Goal: Check status: Check status

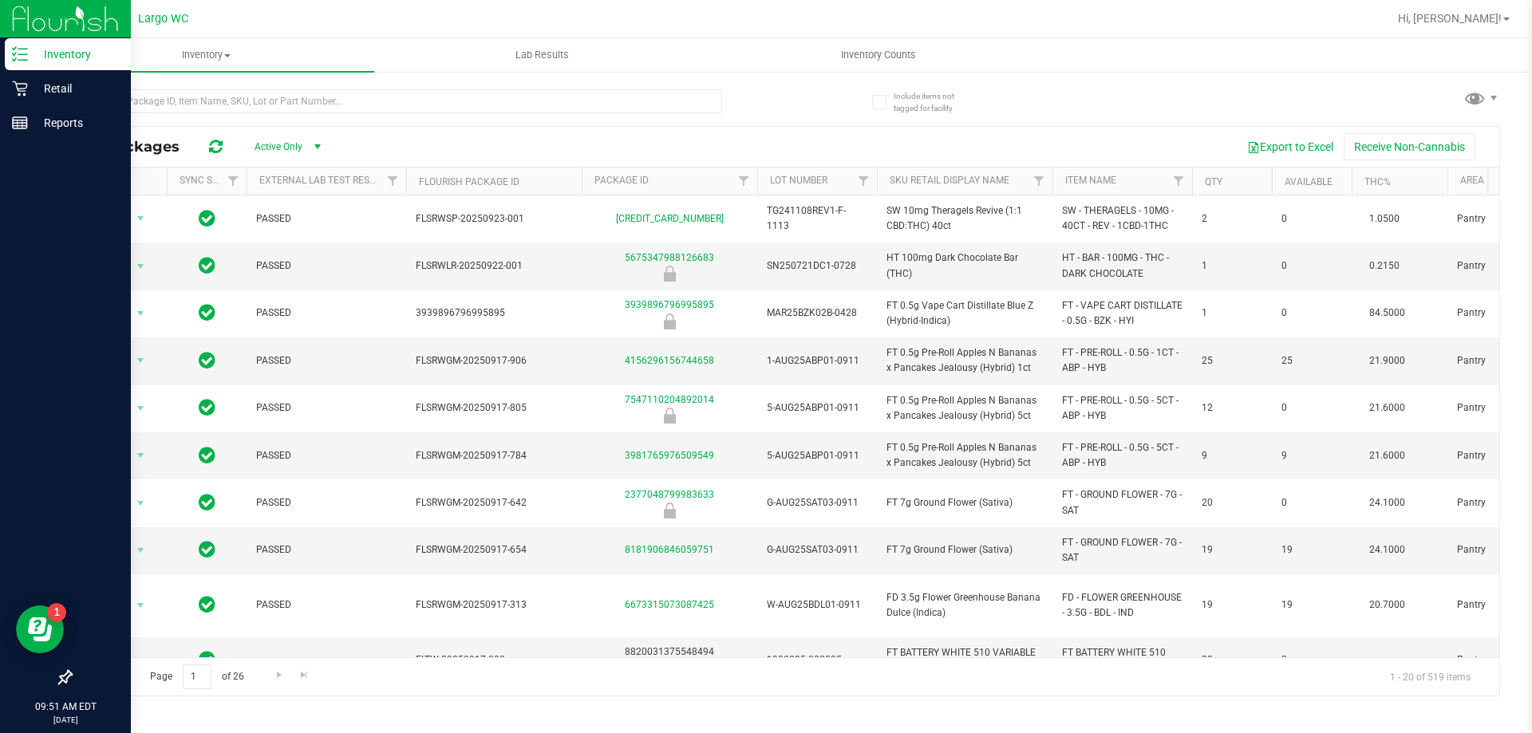
click at [16, 72] on link "Inventory" at bounding box center [65, 55] width 131 height 34
click at [18, 73] on div "Retail" at bounding box center [68, 89] width 126 height 32
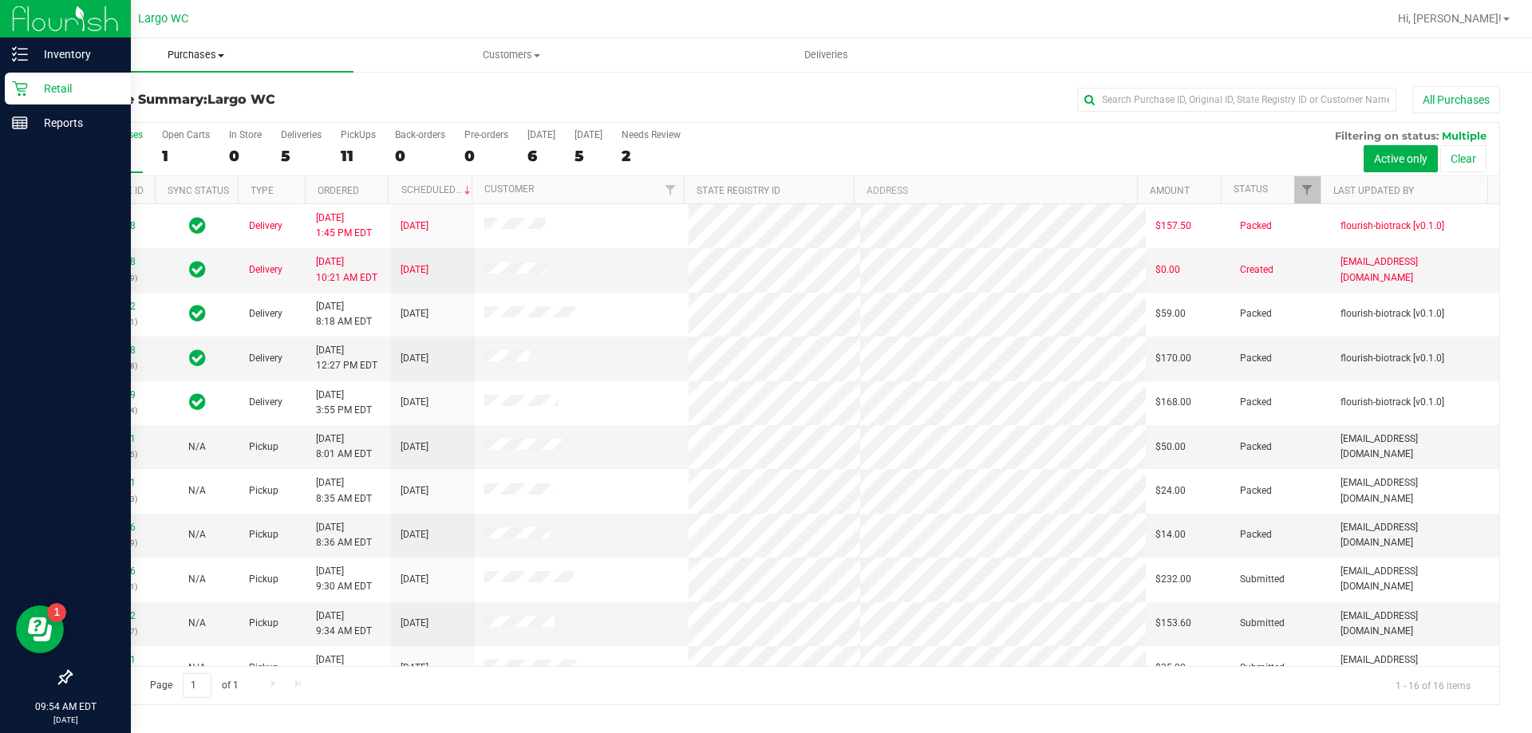
click at [191, 58] on span "Purchases" at bounding box center [195, 55] width 315 height 14
click at [152, 111] on li "Fulfillment" at bounding box center [195, 115] width 315 height 19
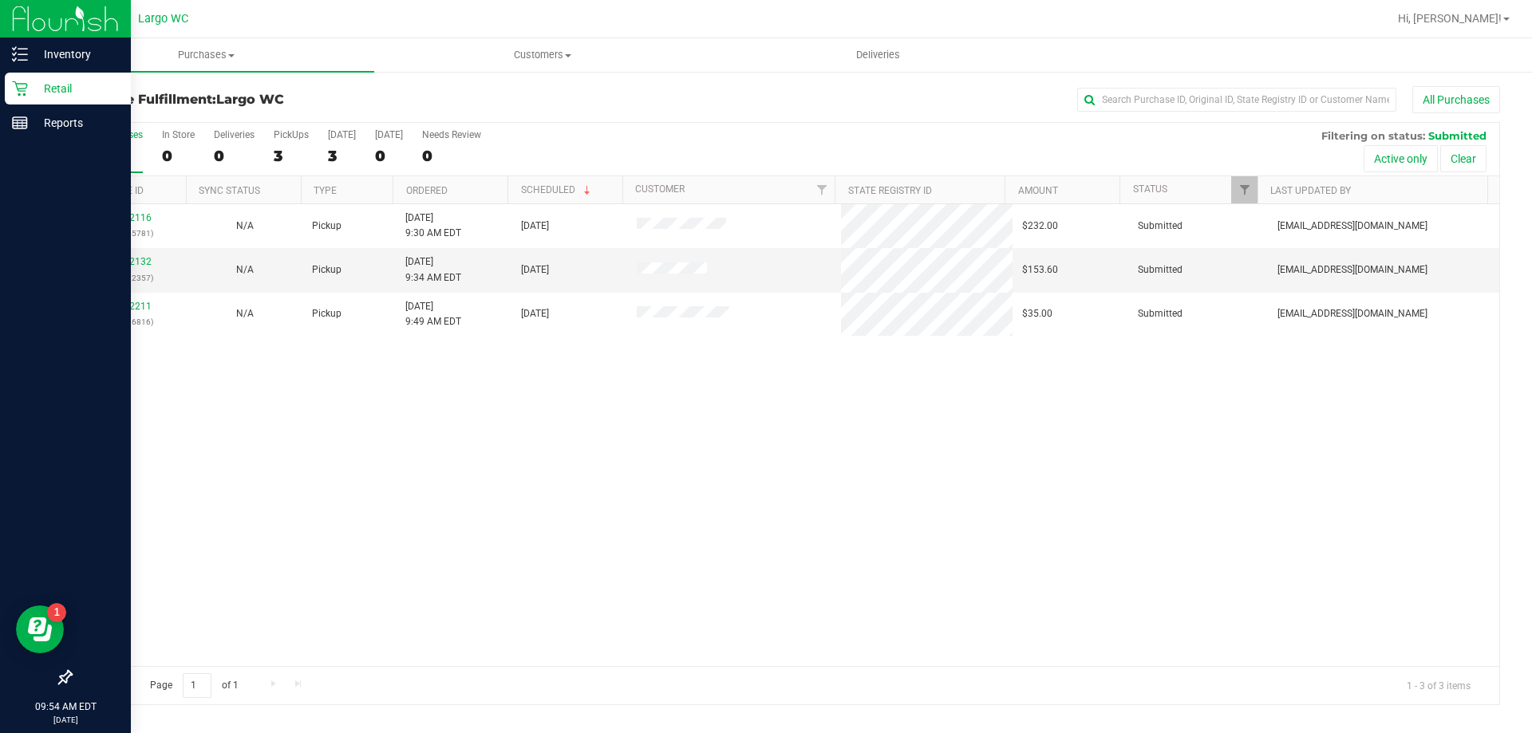
click at [442, 367] on div "12002116 (321645781) N/A Pickup [DATE] 9:30 AM EDT 9/25/2025 $232.00 Submitted …" at bounding box center [785, 435] width 1428 height 462
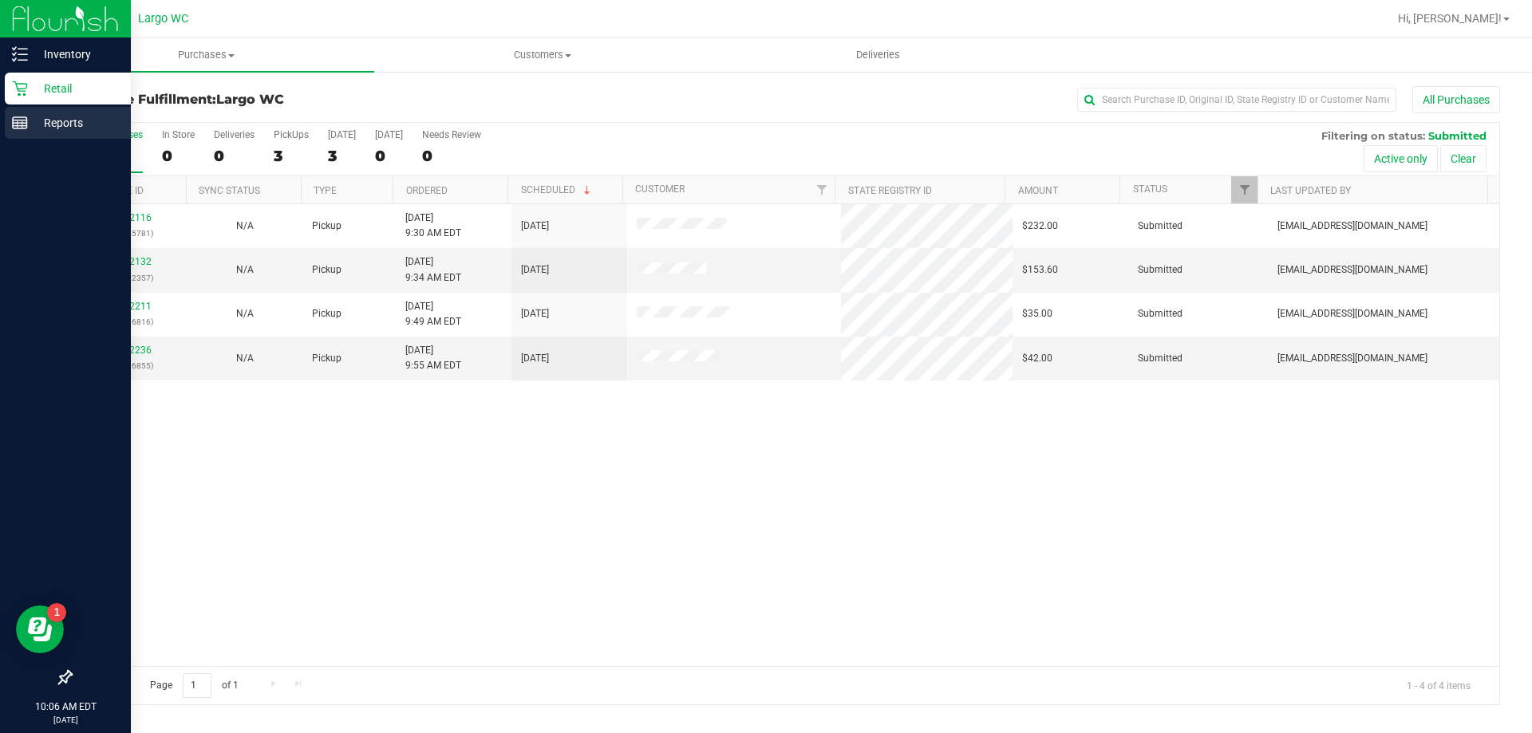
click at [87, 117] on p "Reports" at bounding box center [76, 122] width 96 height 19
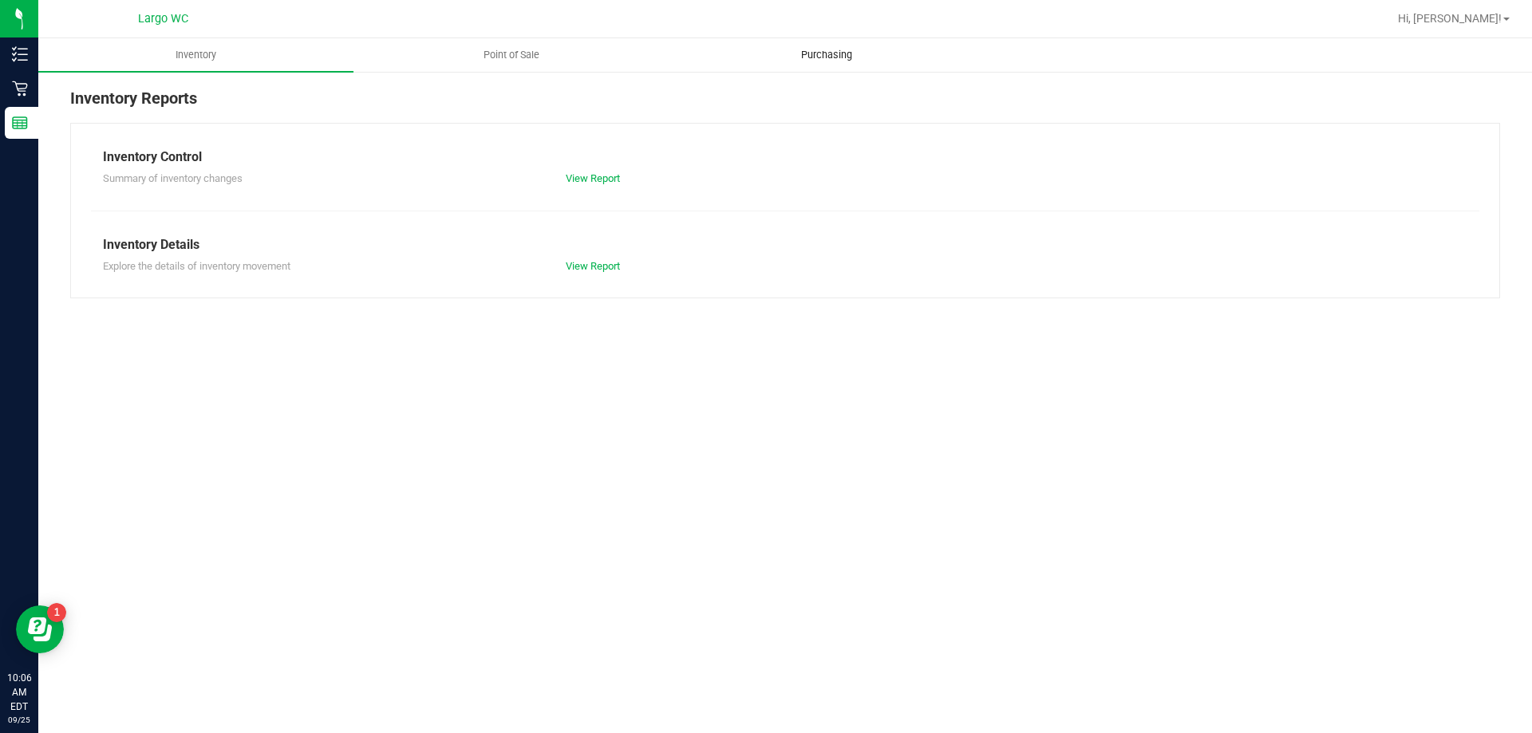
click at [849, 53] on span "Purchasing" at bounding box center [826, 55] width 94 height 14
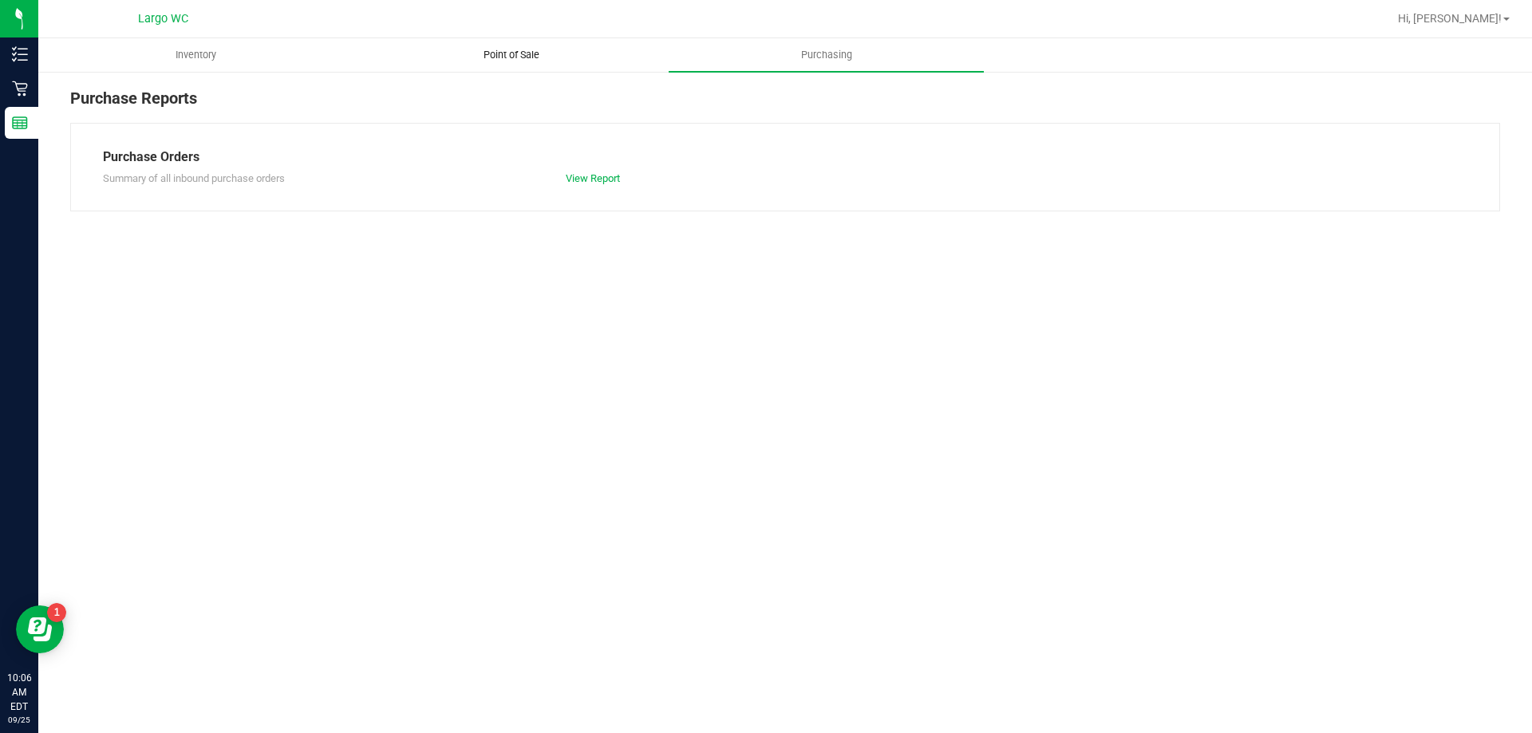
click at [492, 46] on uib-tab-heading "Point of Sale" at bounding box center [510, 55] width 313 height 32
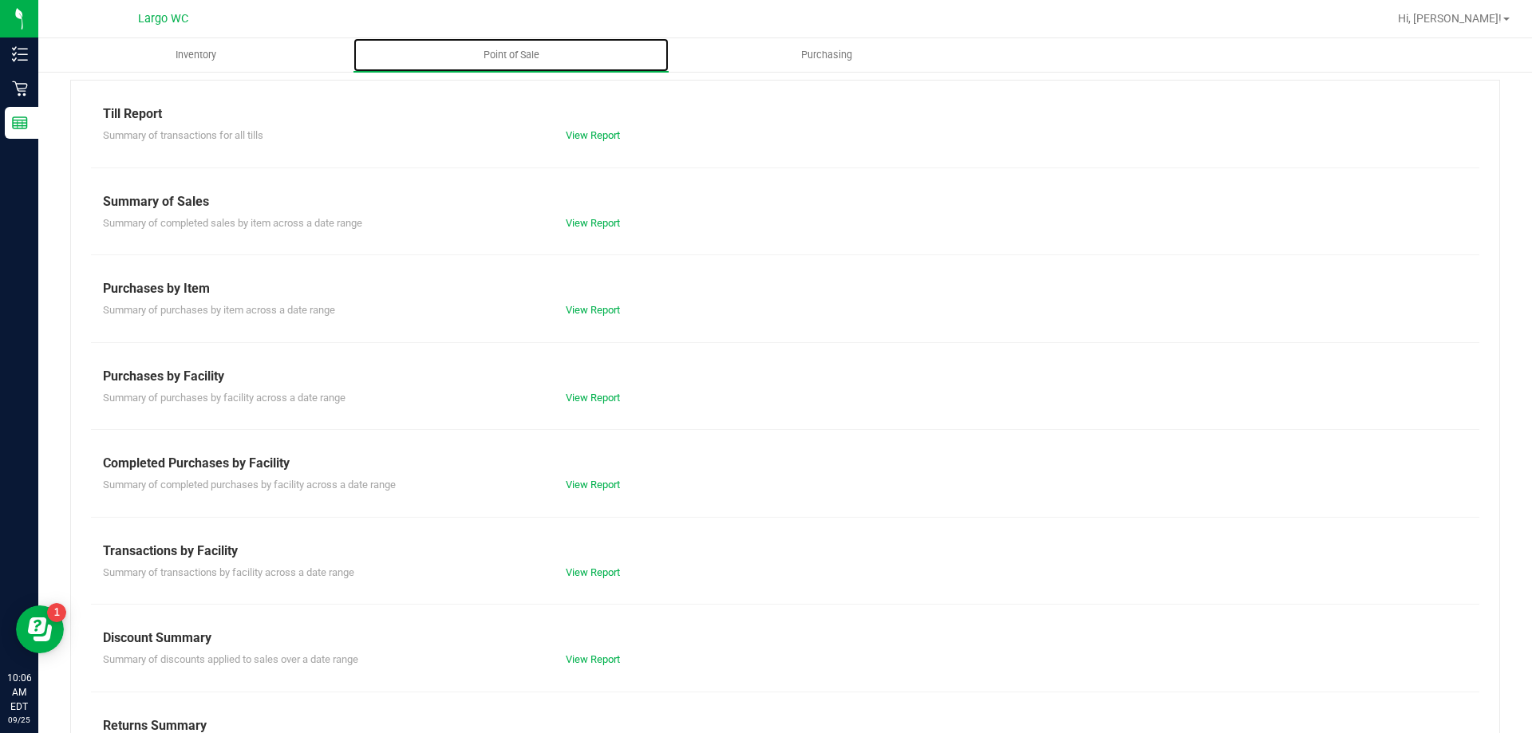
scroll to position [80, 0]
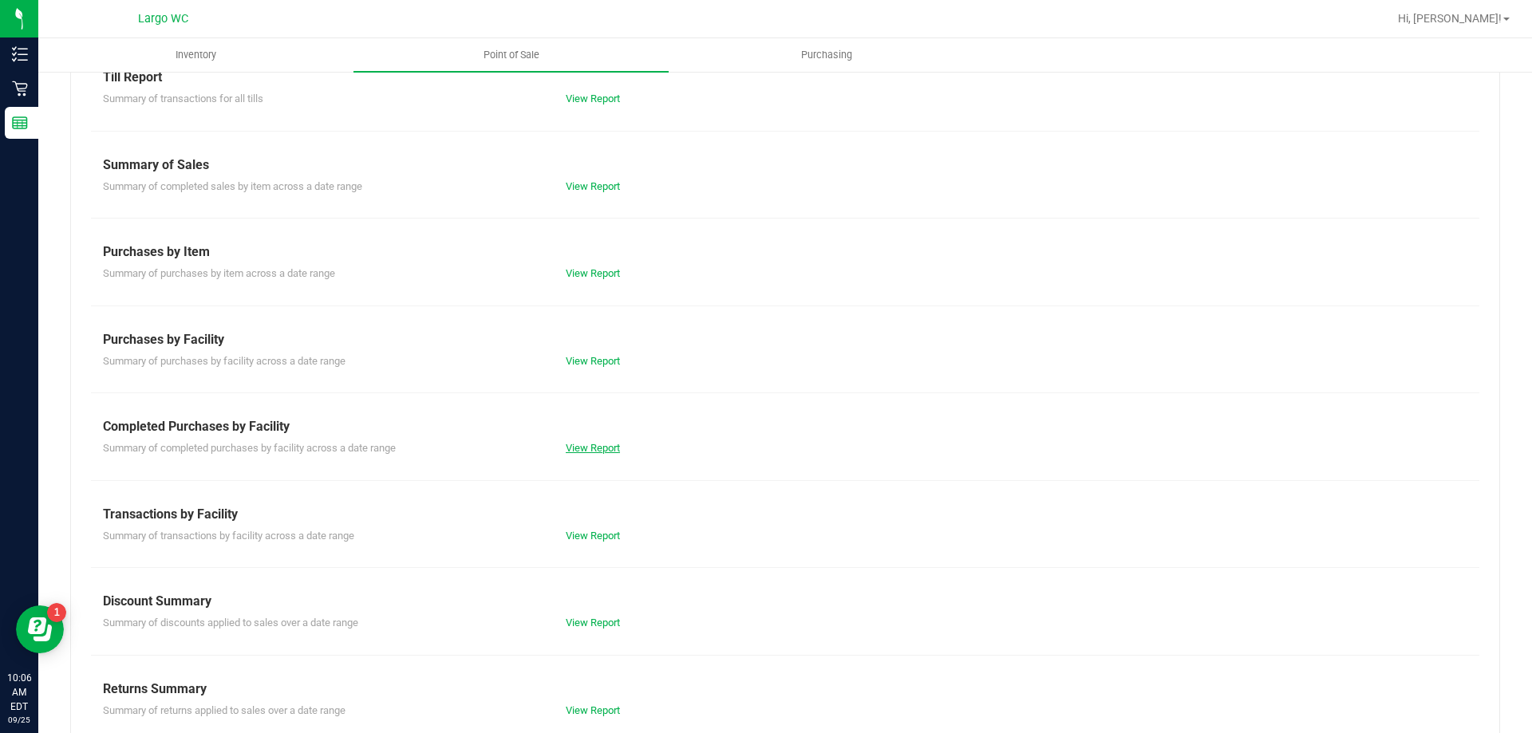
click at [596, 444] on link "View Report" at bounding box center [593, 448] width 54 height 12
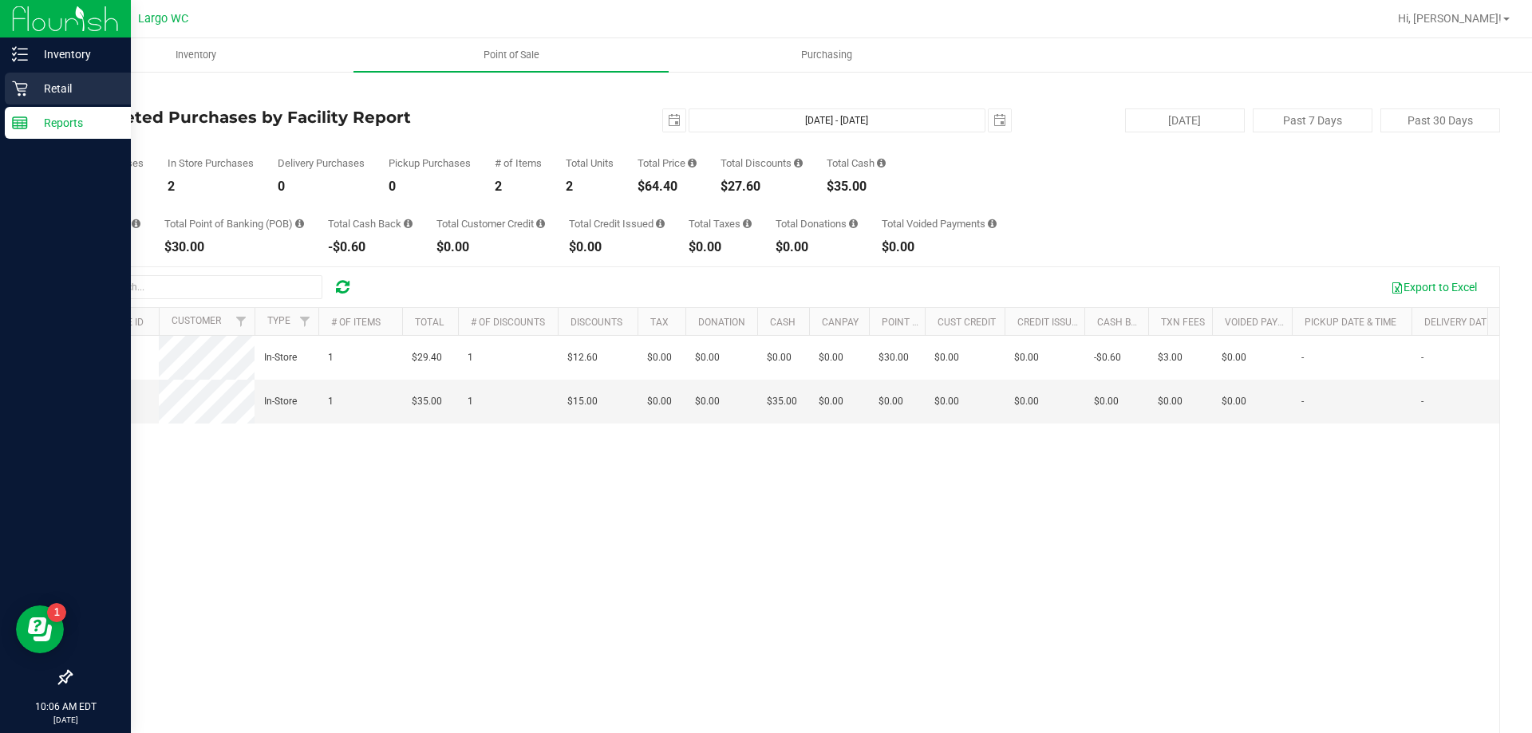
click at [24, 83] on icon at bounding box center [20, 89] width 16 height 16
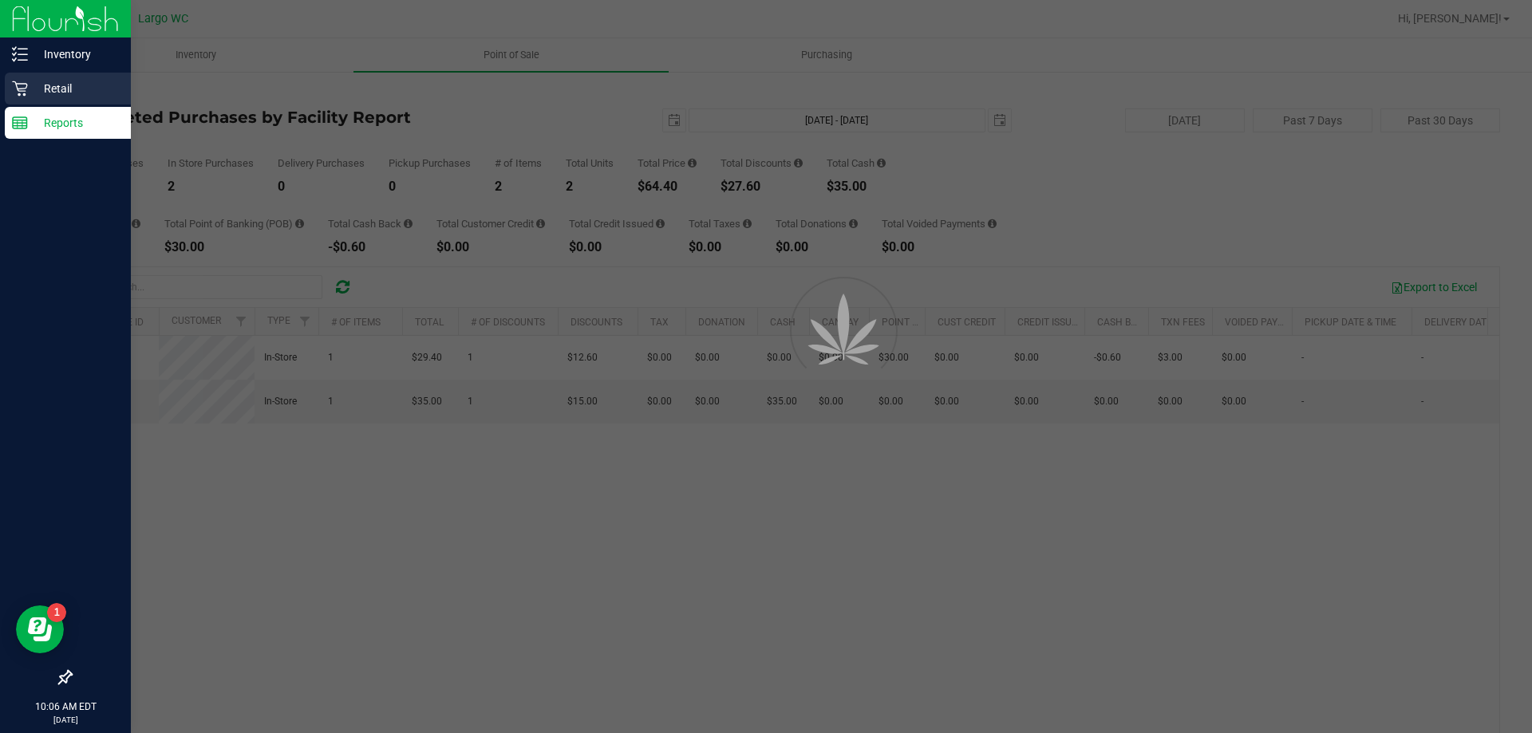
click at [24, 83] on icon at bounding box center [20, 89] width 16 height 16
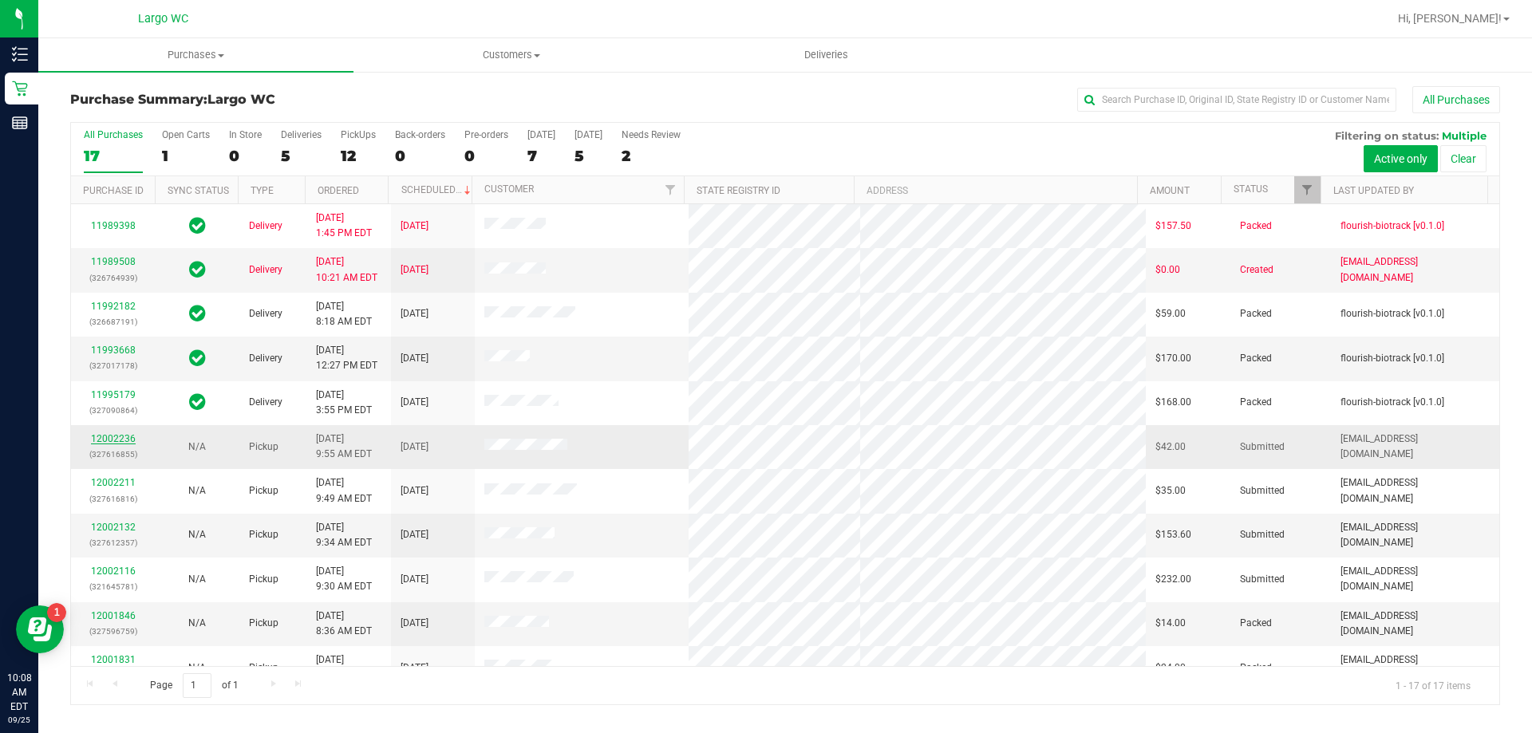
click at [119, 443] on link "12002236" at bounding box center [113, 438] width 45 height 11
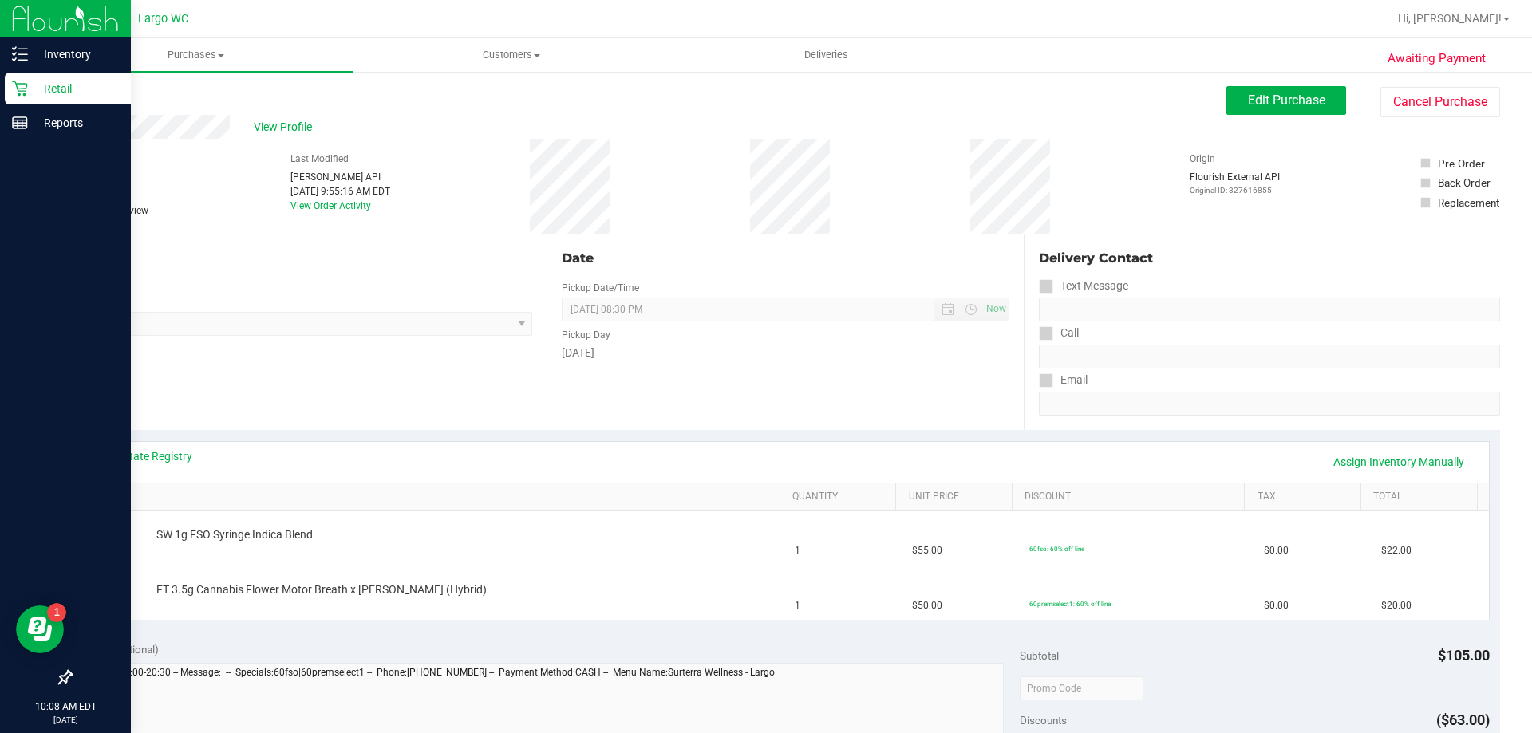
click at [32, 90] on p "Retail" at bounding box center [76, 88] width 96 height 19
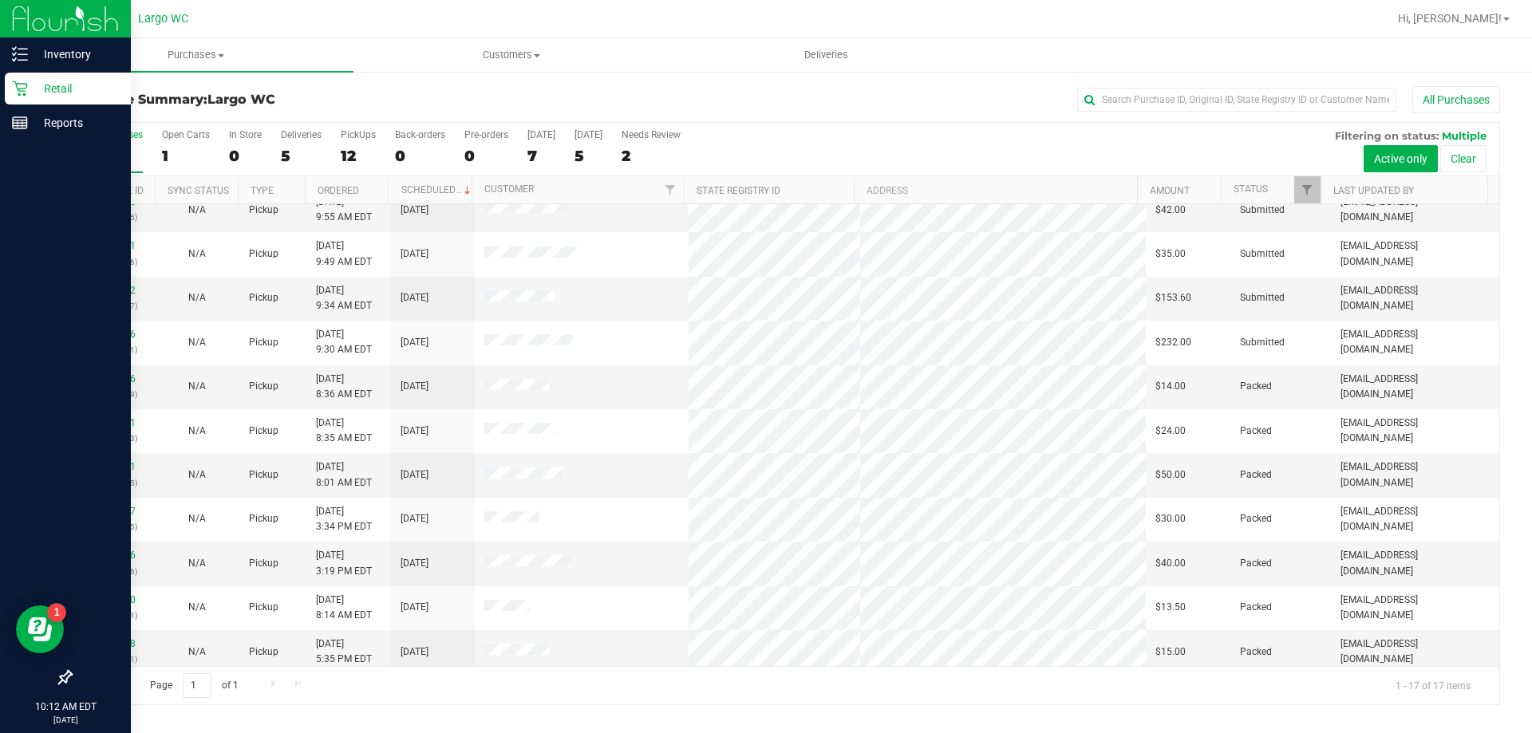
scroll to position [246, 0]
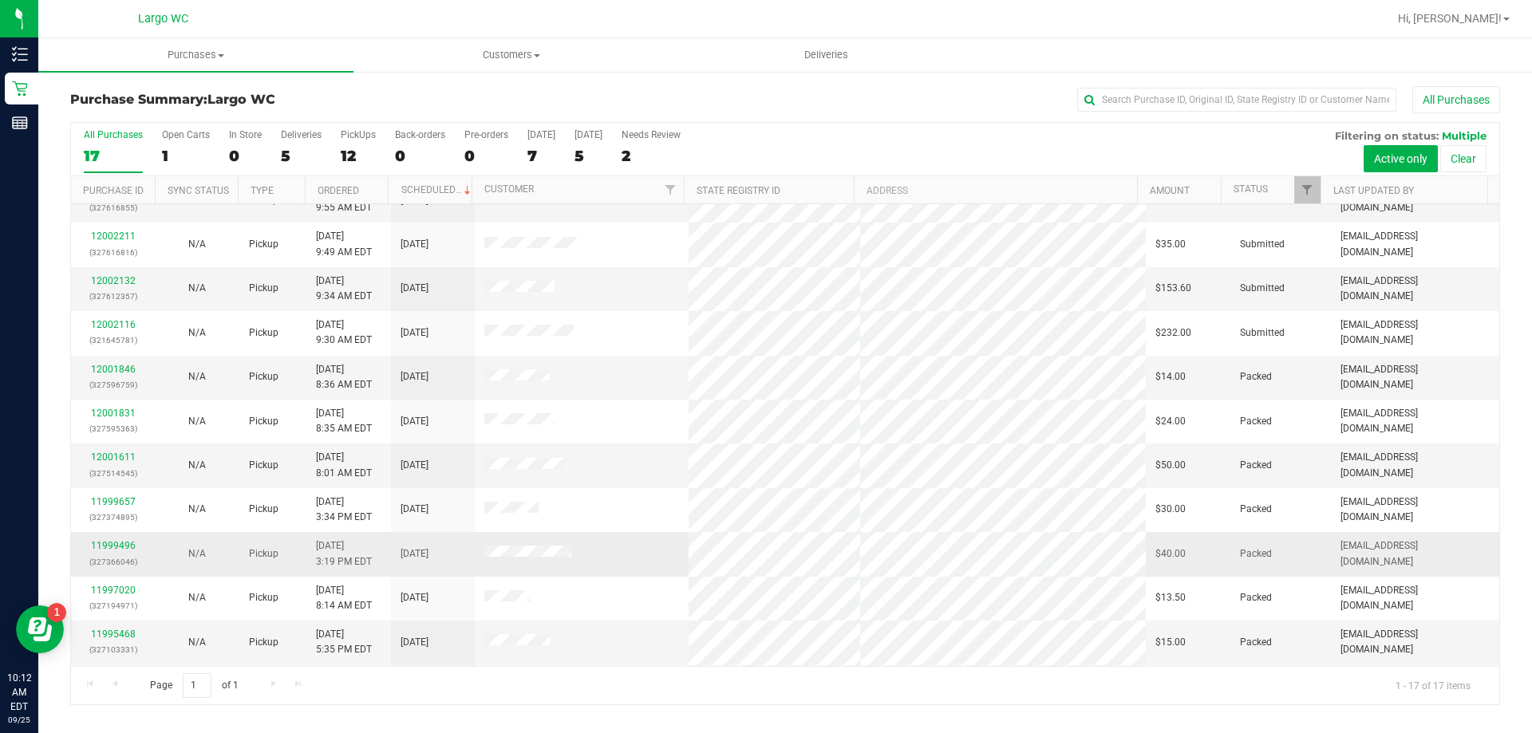
click at [373, 541] on td "[DATE] 3:19 PM EDT" at bounding box center [348, 554] width 84 height 44
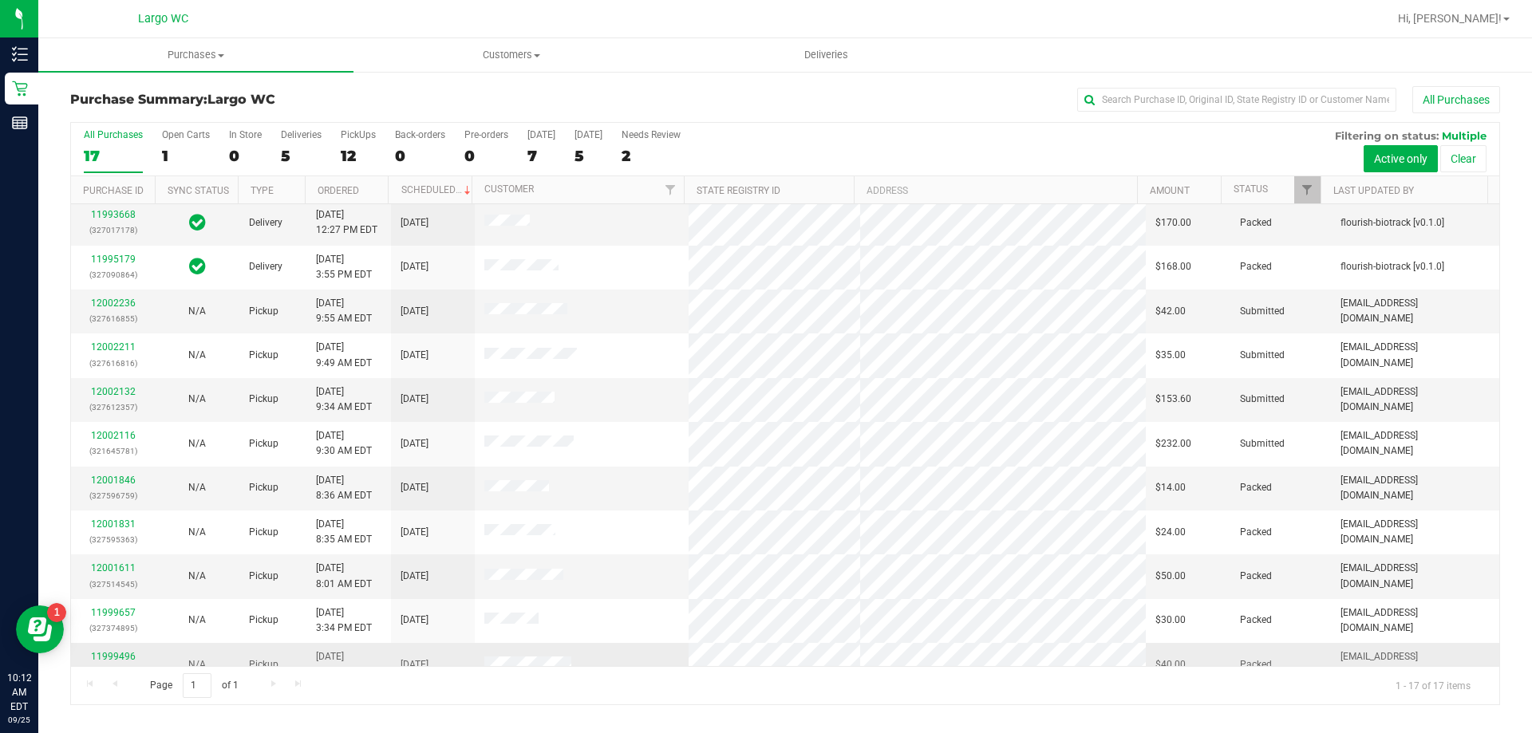
scroll to position [136, 0]
click at [120, 302] on link "12002236" at bounding box center [113, 302] width 45 height 11
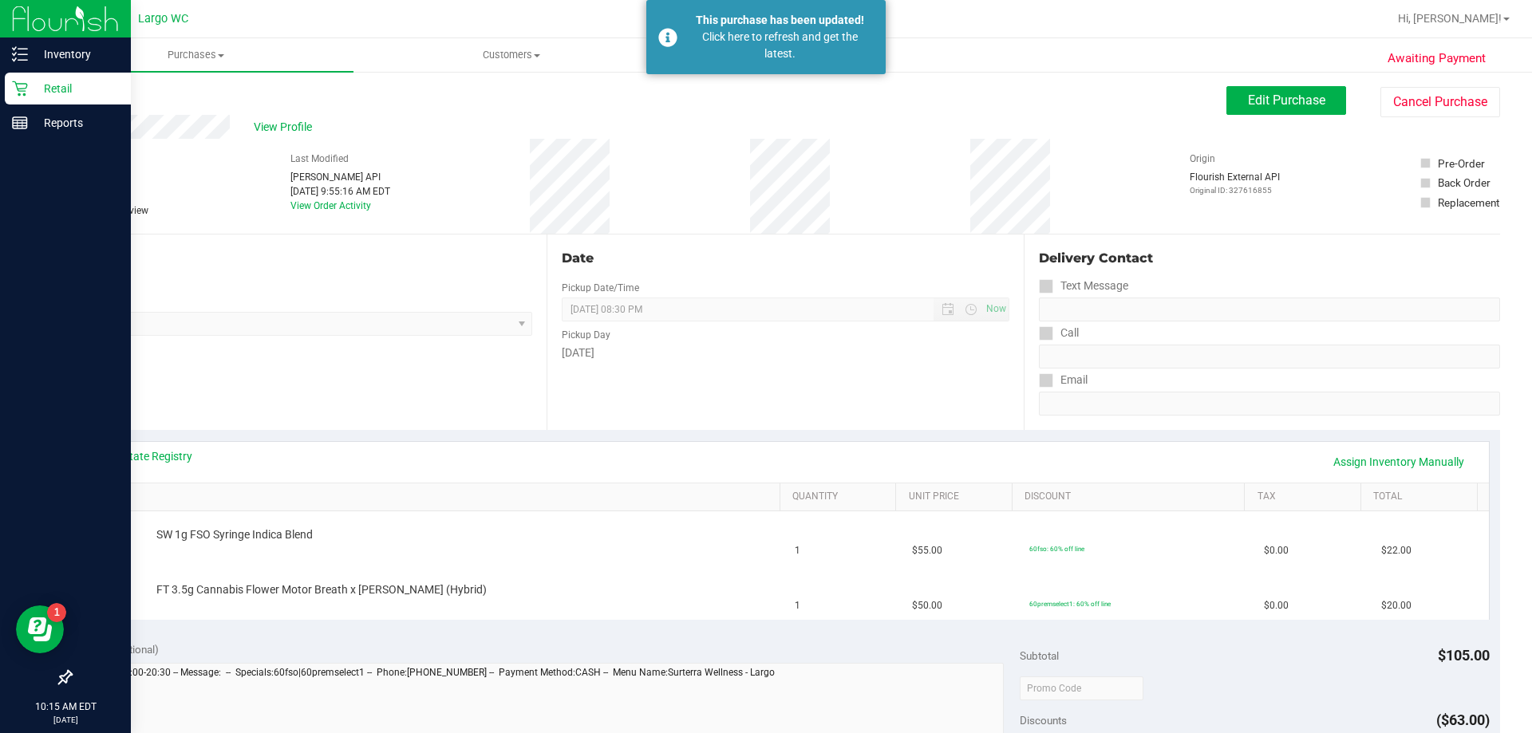
click at [26, 85] on icon at bounding box center [20, 89] width 16 height 16
click at [26, 84] on icon at bounding box center [19, 88] width 15 height 15
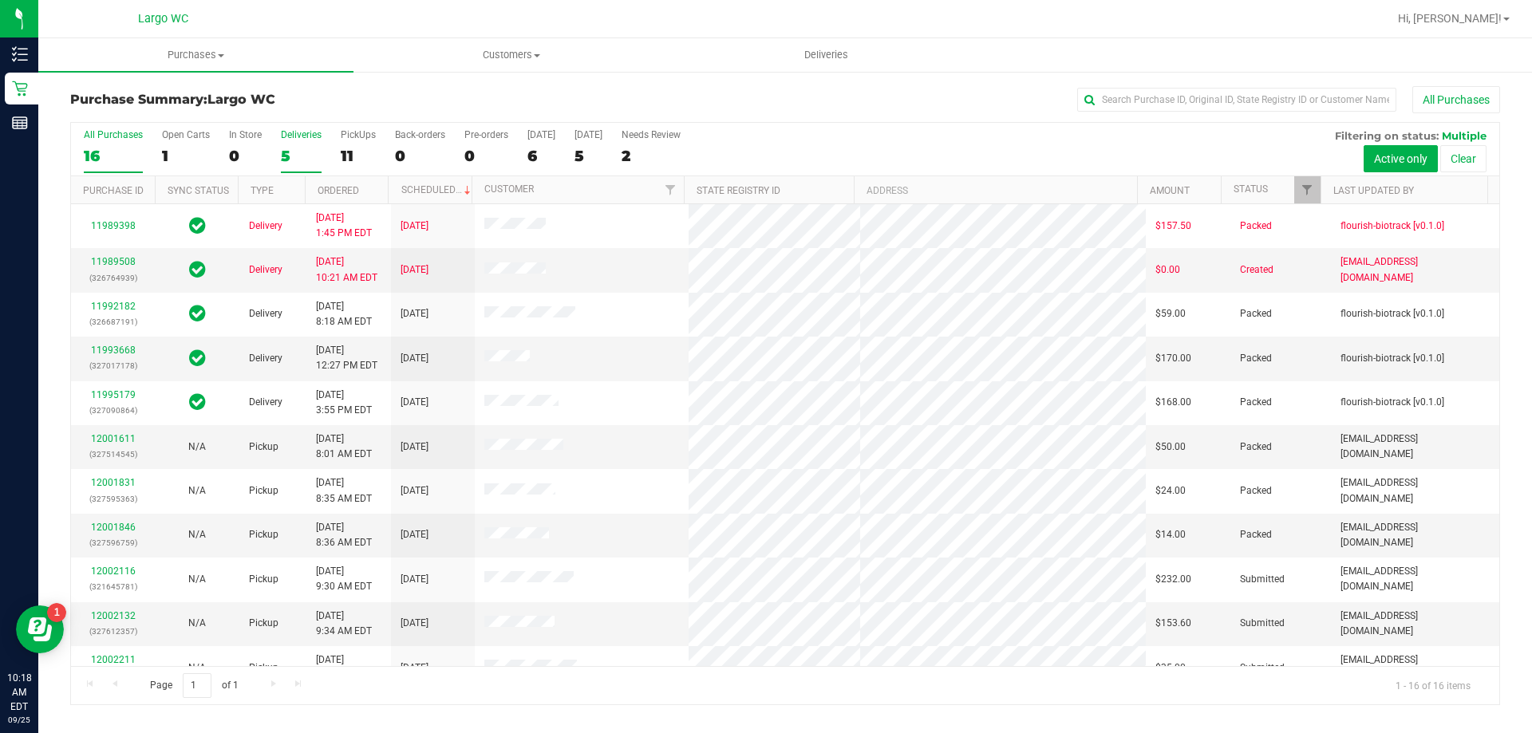
click at [319, 149] on div "5" at bounding box center [301, 156] width 41 height 18
click at [0, 0] on input "Deliveries 5" at bounding box center [0, 0] width 0 height 0
